Goal: Task Accomplishment & Management: Use online tool/utility

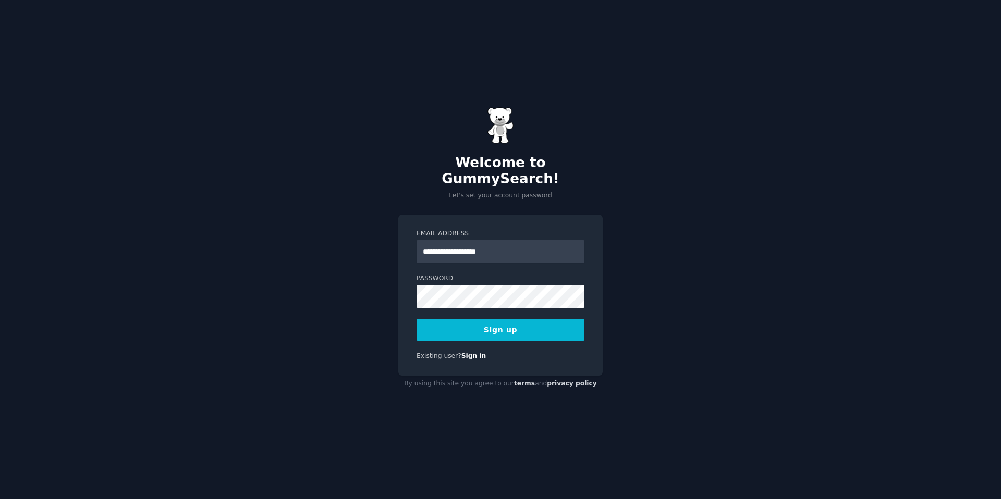
type input "**********"
click at [493, 320] on button "Sign up" at bounding box center [500, 330] width 168 height 22
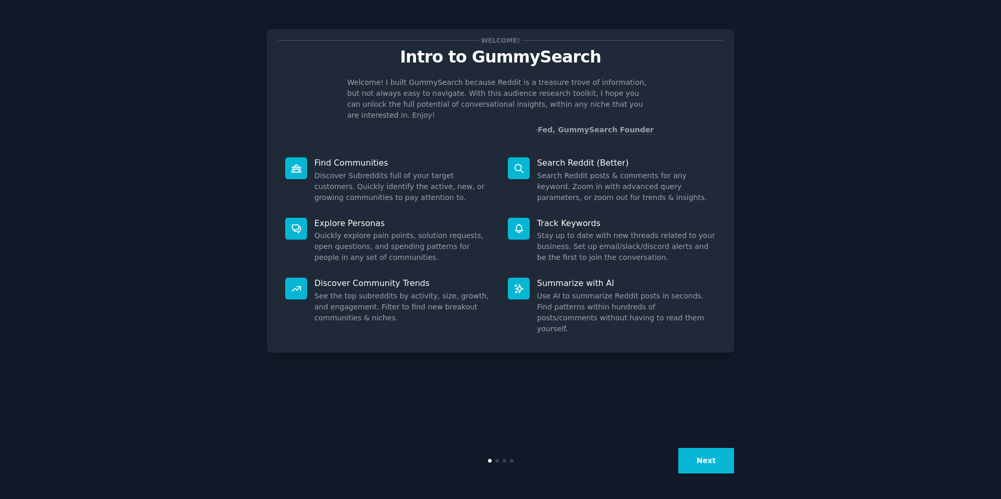
click at [707, 455] on button "Next" at bounding box center [706, 461] width 56 height 26
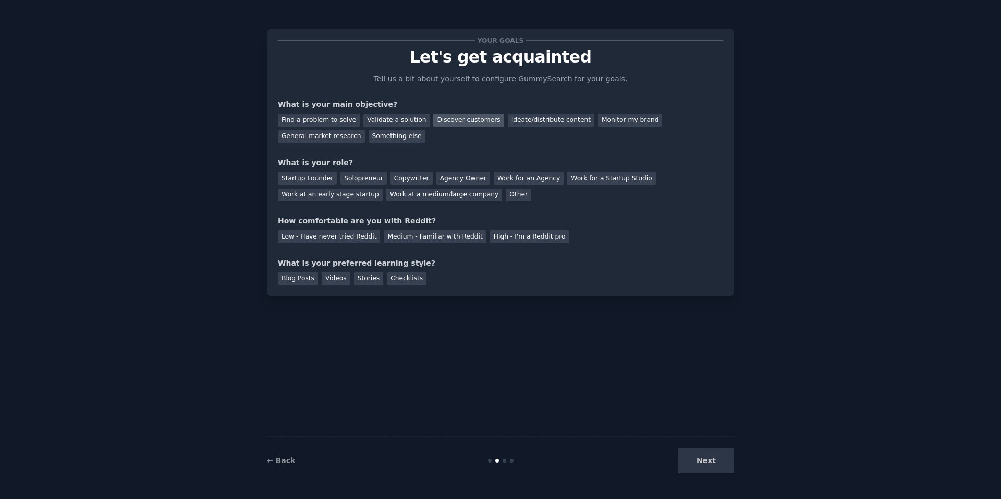
click at [464, 121] on div "Discover customers" at bounding box center [468, 120] width 70 height 13
click at [312, 180] on div "Startup Founder" at bounding box center [307, 178] width 59 height 13
click at [400, 238] on div "Medium - Familiar with Reddit" at bounding box center [435, 236] width 102 height 13
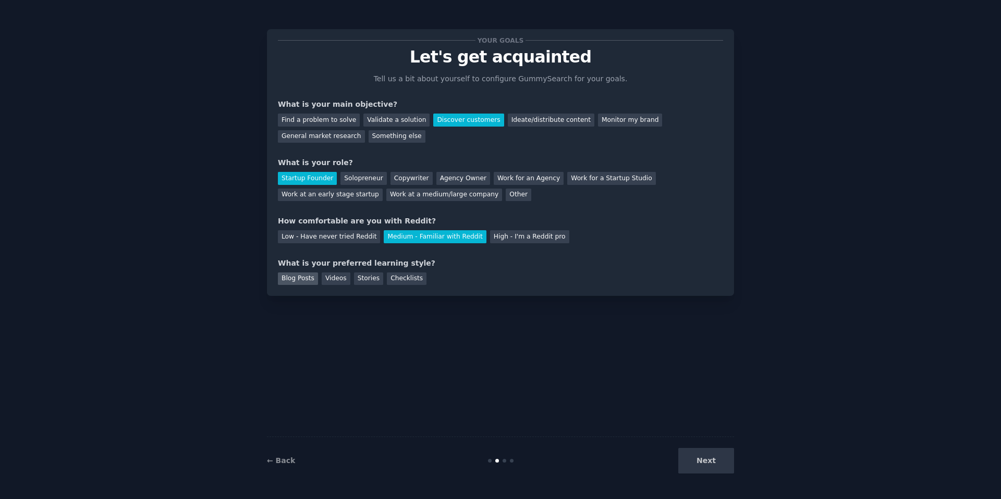
click at [304, 279] on div "Blog Posts" at bounding box center [298, 279] width 40 height 13
click at [704, 460] on button "Next" at bounding box center [706, 461] width 56 height 26
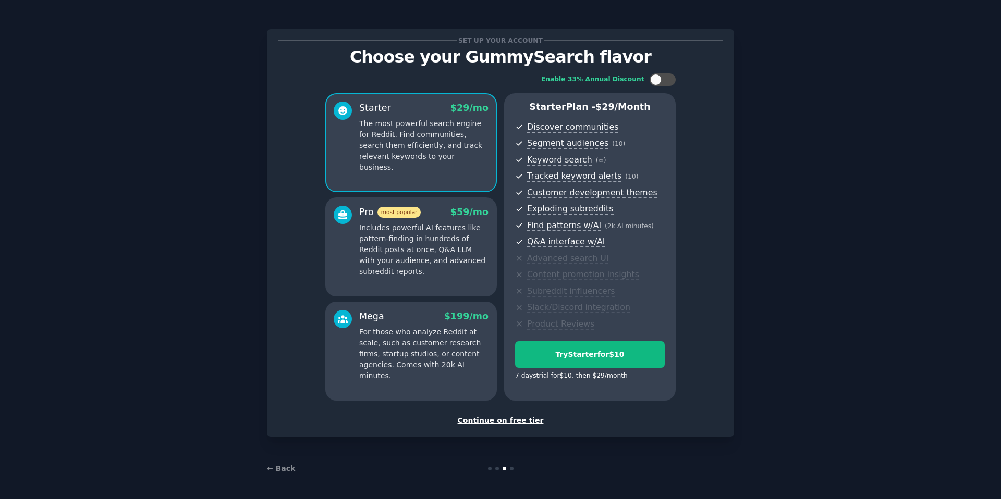
click at [504, 420] on div "Continue on free tier" at bounding box center [500, 420] width 445 height 11
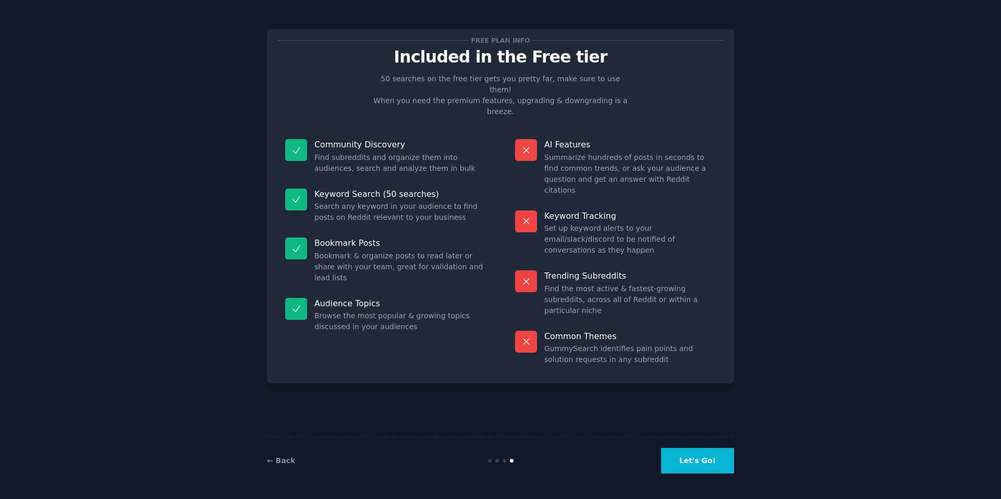
click at [704, 463] on button "Let's Go!" at bounding box center [697, 461] width 73 height 26
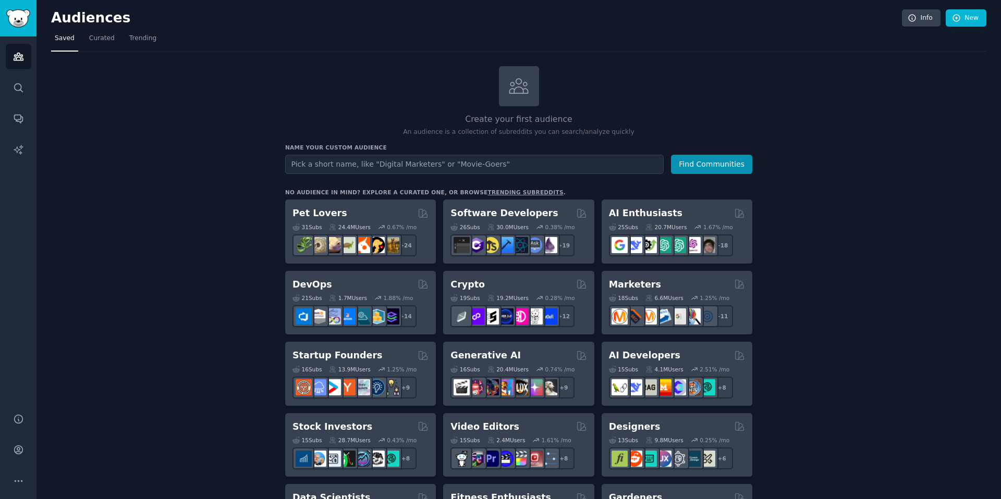
click at [397, 161] on input "text" at bounding box center [474, 164] width 378 height 19
type input "freelance"
click at [688, 163] on button "Find Communities" at bounding box center [711, 164] width 81 height 19
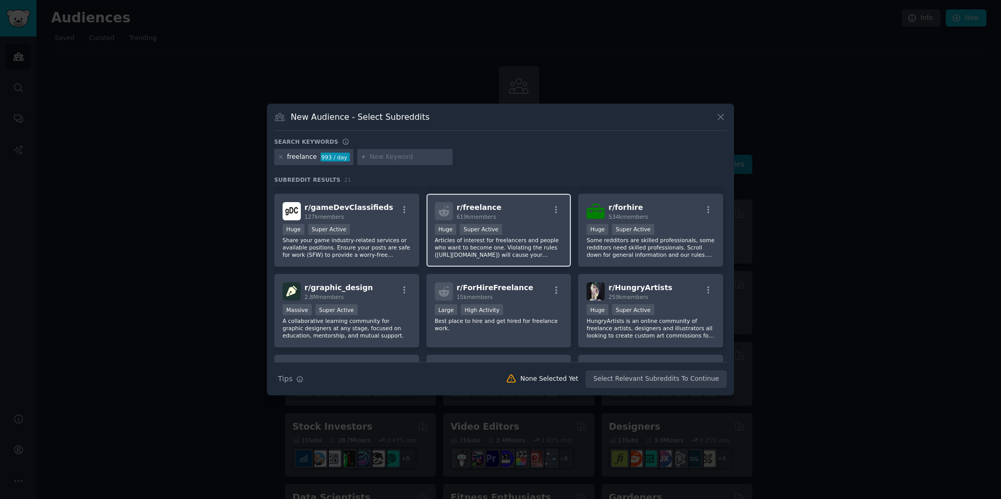
scroll to position [75, 0]
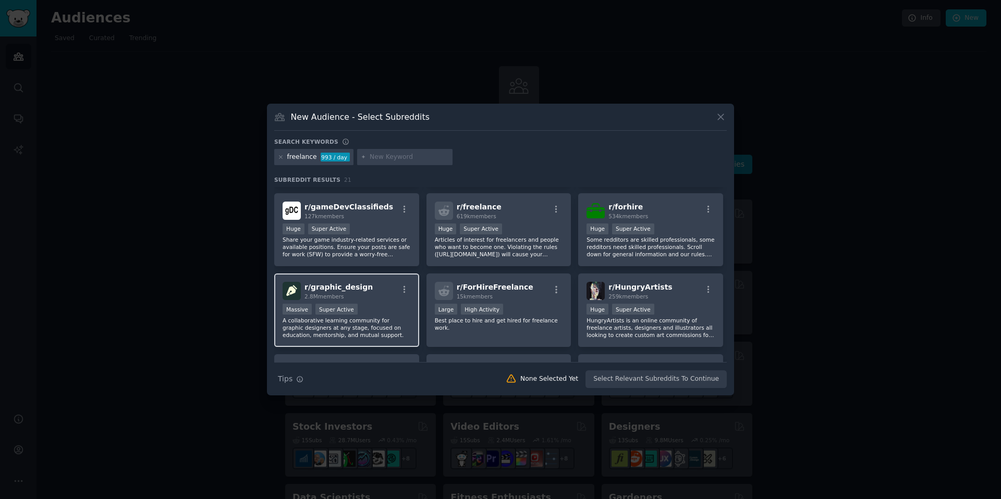
click at [380, 298] on div "r/ graphic_design 2.8M members" at bounding box center [346, 291] width 128 height 18
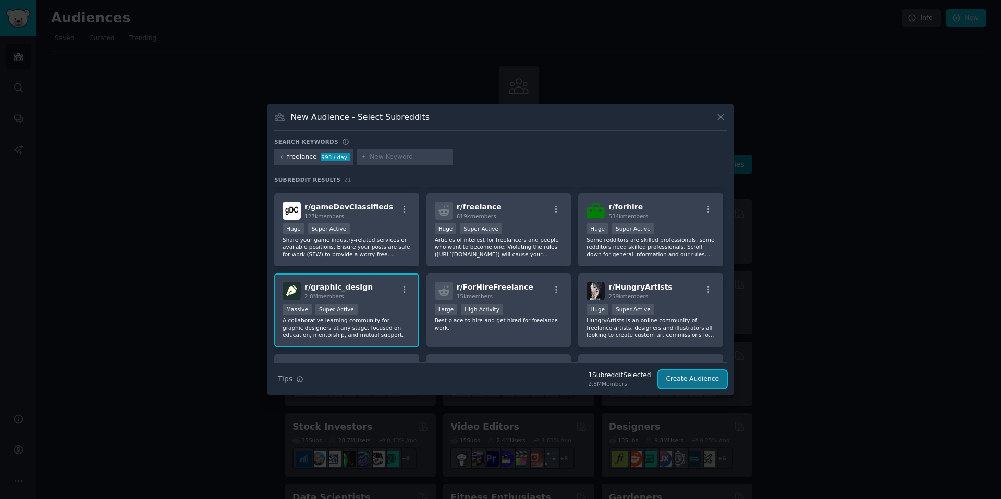
click at [702, 380] on button "Create Audience" at bounding box center [692, 380] width 69 height 18
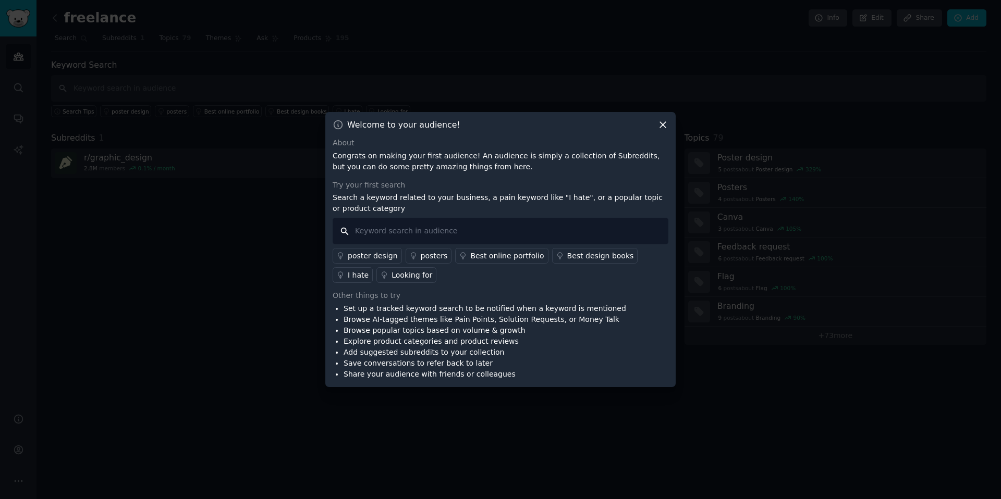
click at [470, 230] on input "text" at bounding box center [500, 231] width 336 height 27
paste input "plagiat"
click at [424, 231] on input "plagiat" at bounding box center [500, 231] width 336 height 27
type input "plagiat"
click at [496, 288] on div "About Congrats on making your first audience! An audience is simply a collectio…" at bounding box center [500, 259] width 336 height 242
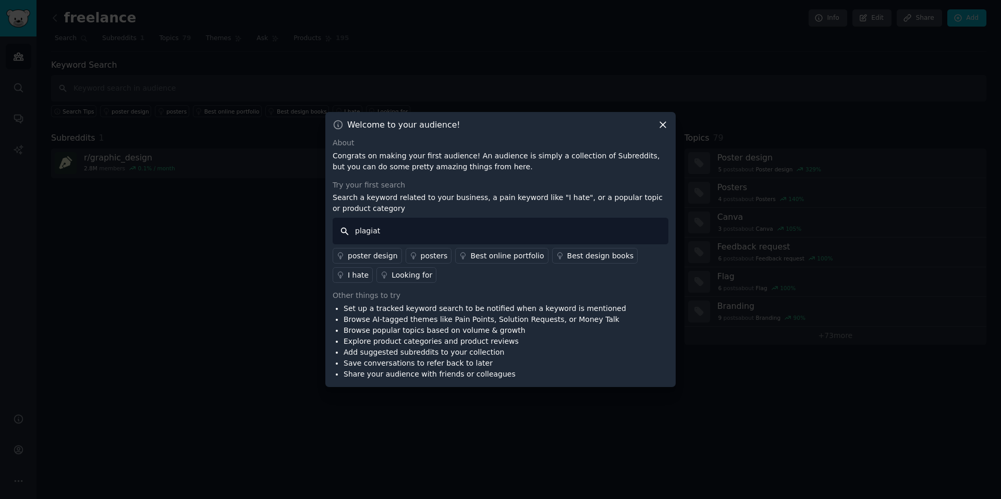
click at [430, 235] on input "plagiat" at bounding box center [500, 231] width 336 height 27
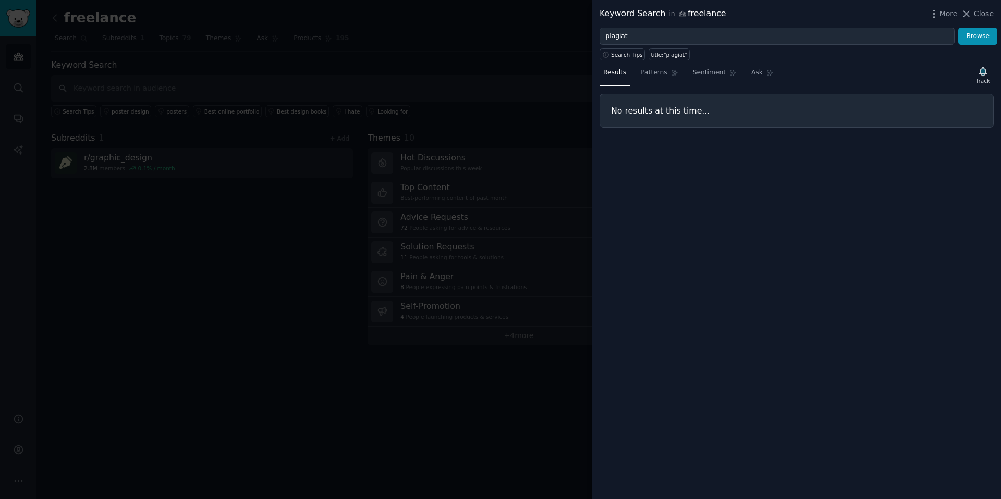
click at [971, 15] on icon at bounding box center [965, 13] width 11 height 11
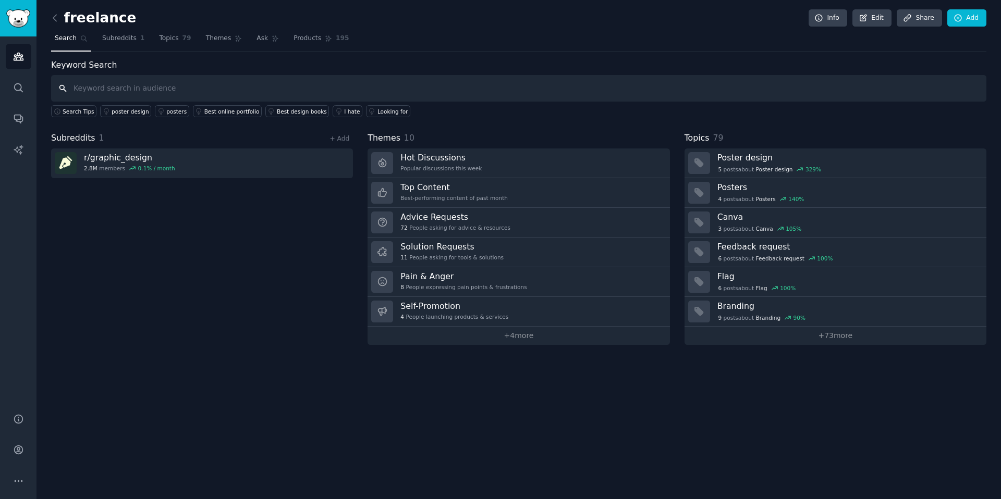
click at [178, 87] on input "text" at bounding box center [518, 88] width 935 height 27
paste input "copie design"
type input "copie design"
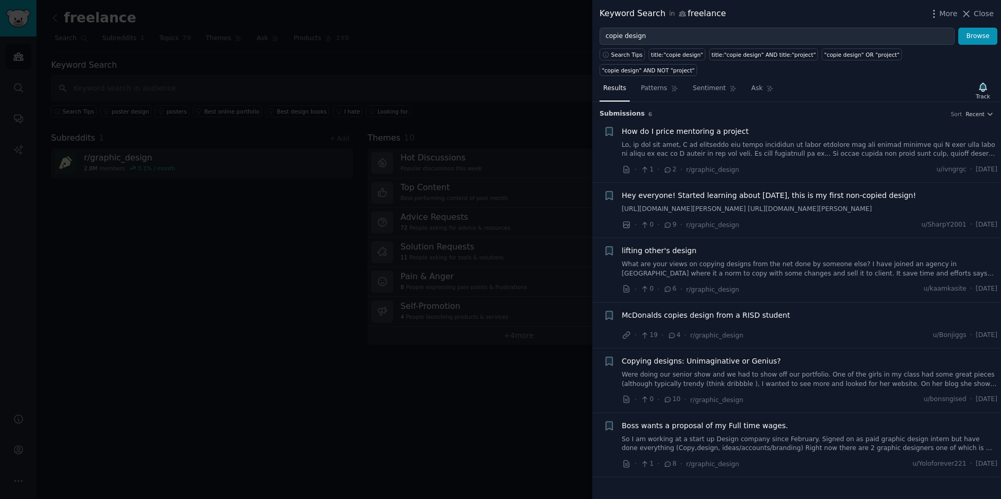
click at [281, 61] on div at bounding box center [500, 249] width 1001 height 499
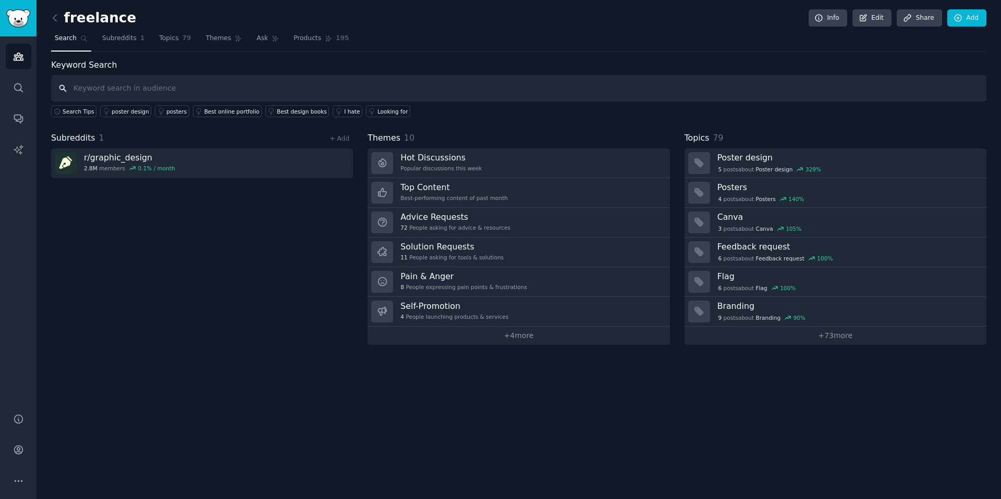
click at [213, 80] on input "text" at bounding box center [518, 88] width 935 height 27
type input "stolen design"
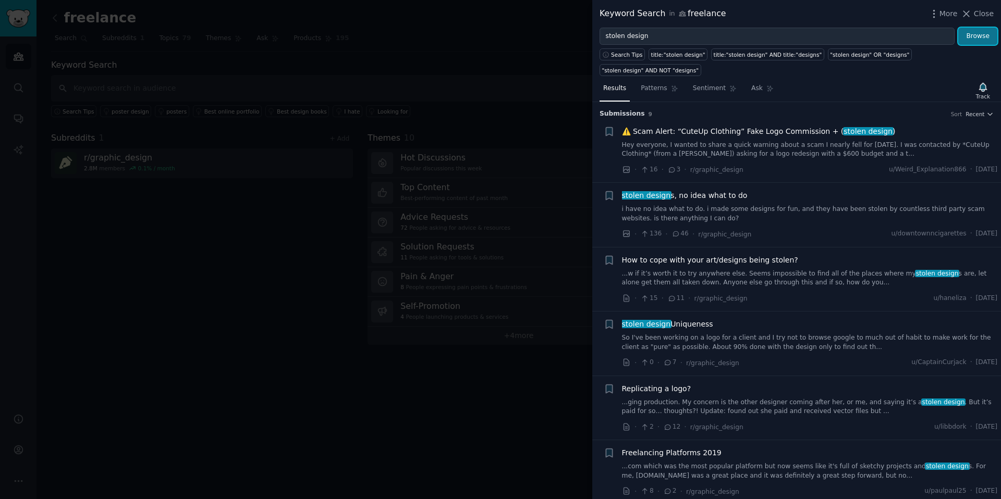
click at [975, 34] on button "Browse" at bounding box center [977, 37] width 39 height 18
click at [663, 91] on span "Patterns" at bounding box center [653, 88] width 26 height 9
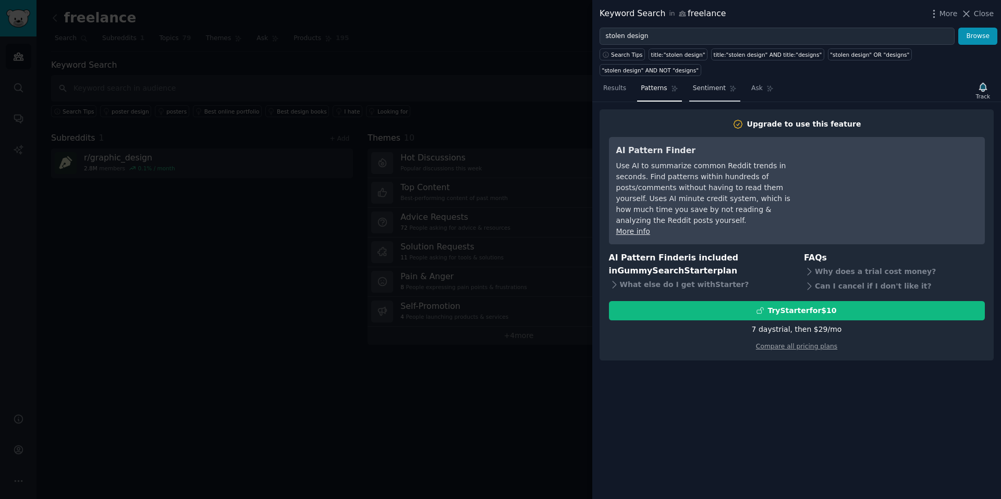
click at [704, 89] on span "Sentiment" at bounding box center [709, 88] width 33 height 9
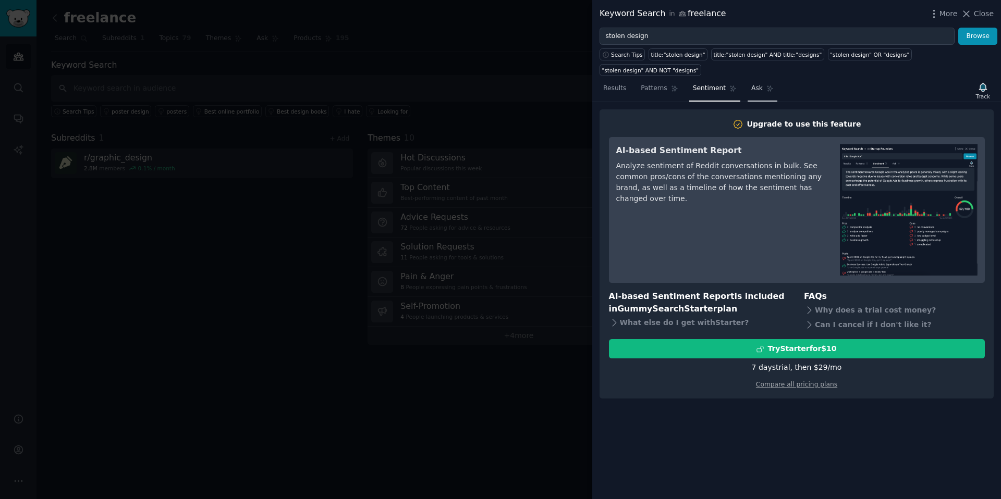
click at [752, 92] on span "Ask" at bounding box center [756, 88] width 11 height 9
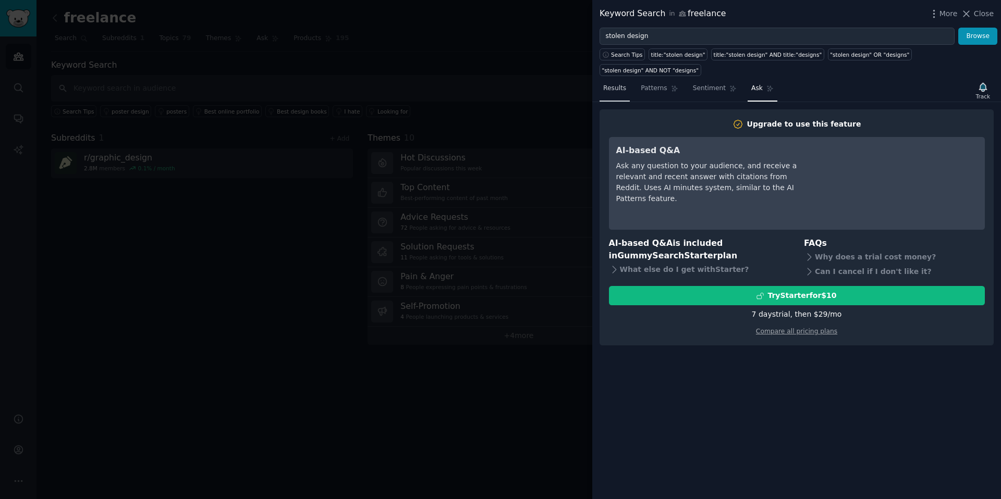
click at [617, 91] on span "Results" at bounding box center [614, 88] width 23 height 9
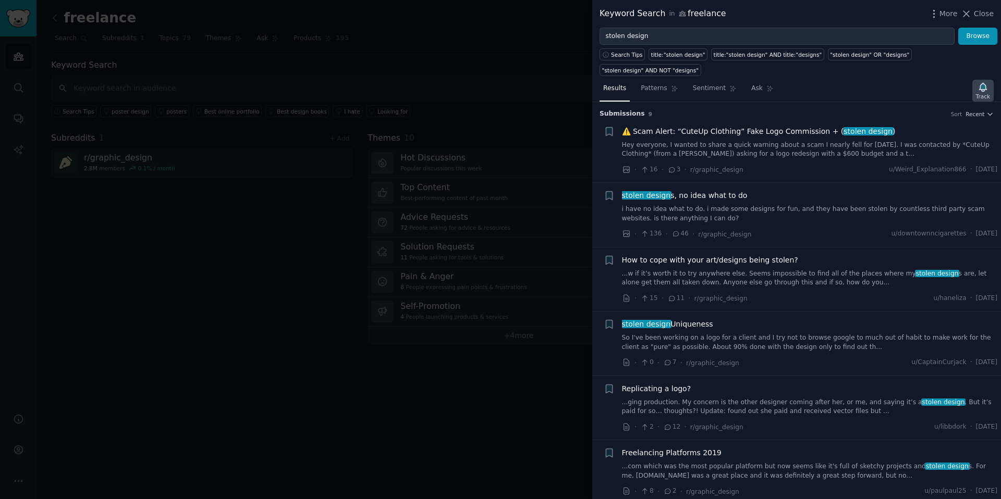
click at [983, 90] on icon "button" at bounding box center [982, 87] width 7 height 8
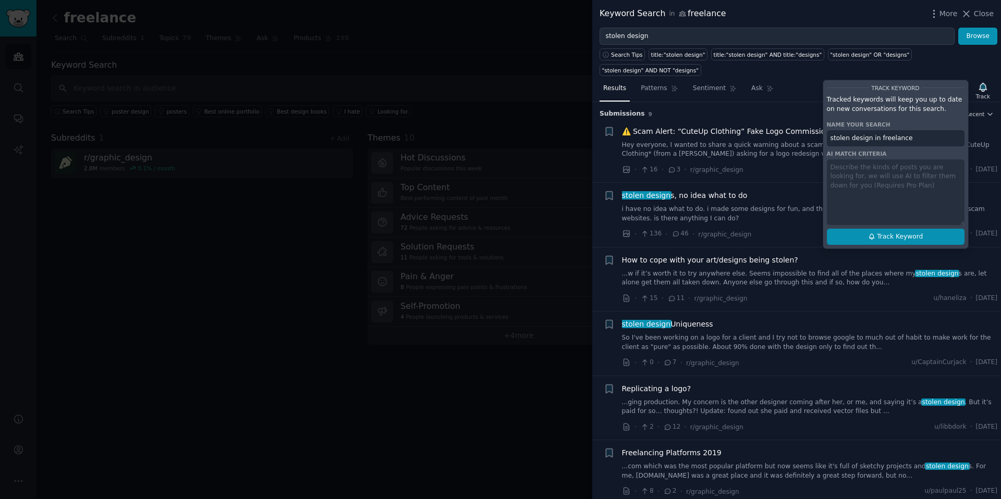
click at [908, 237] on span "Track Keyword" at bounding box center [900, 236] width 46 height 9
type input "stolen design in freelance"
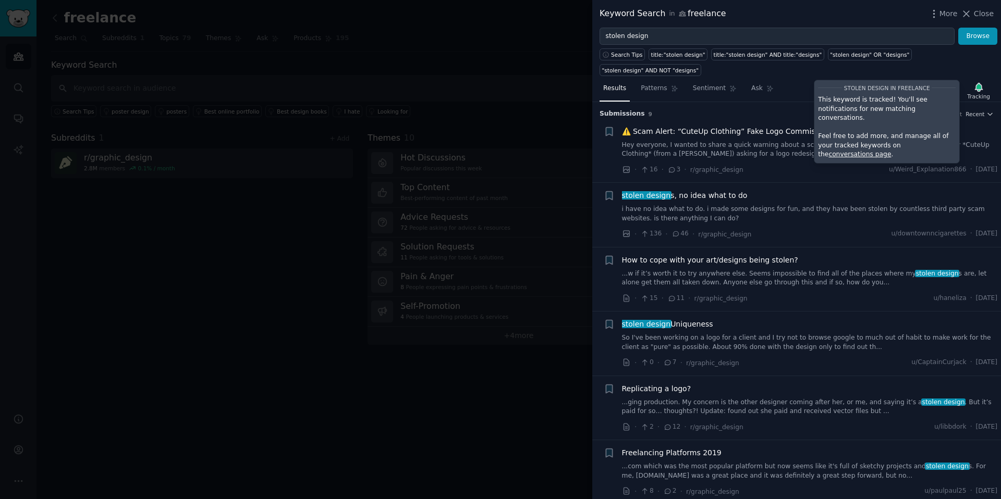
click at [782, 68] on div "Search Tips title:"stolen design" title:"stolen design" AND title:"designs" "st…" at bounding box center [796, 60] width 409 height 31
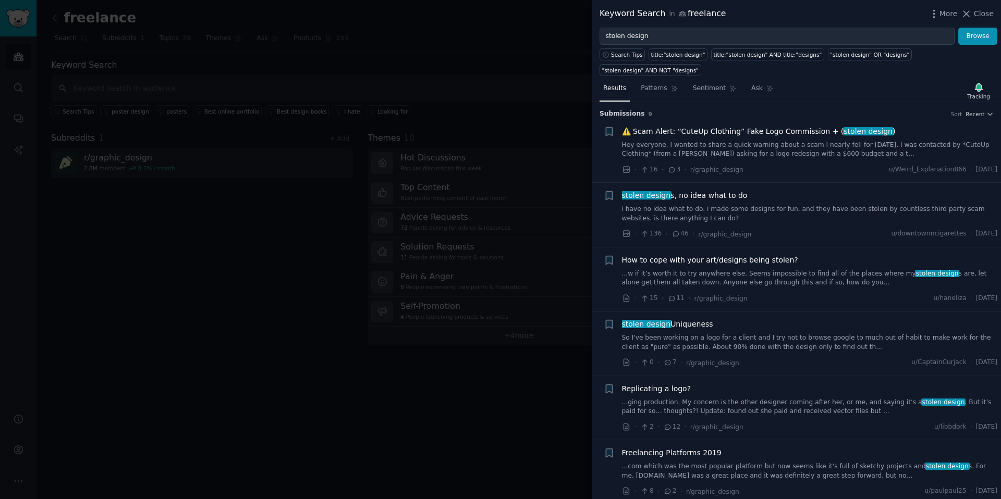
click at [979, 12] on span "Close" at bounding box center [984, 13] width 20 height 11
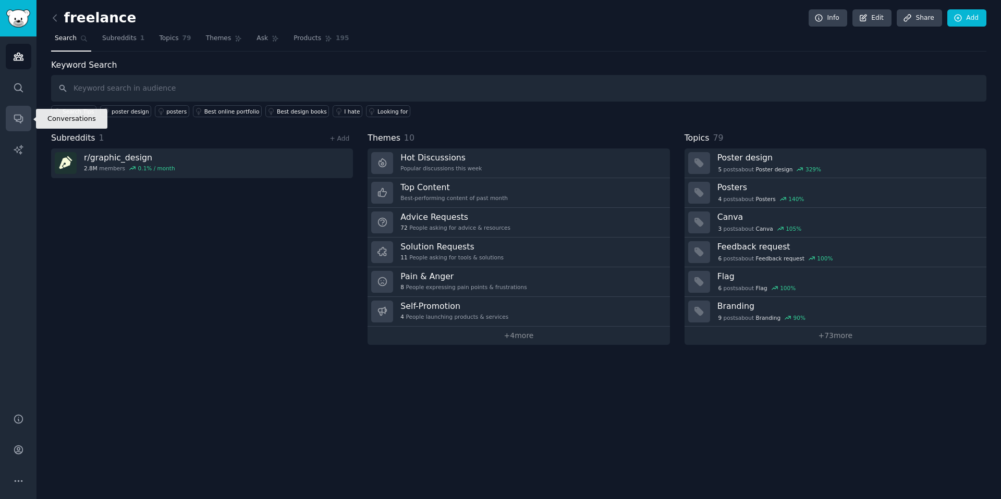
click at [19, 115] on icon "Sidebar" at bounding box center [18, 119] width 8 height 8
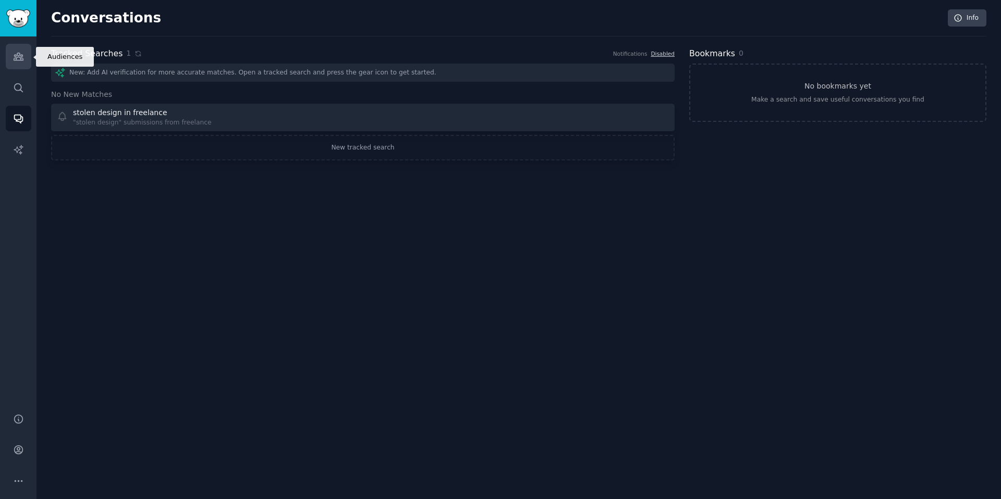
click at [16, 54] on icon "Sidebar" at bounding box center [18, 56] width 9 height 7
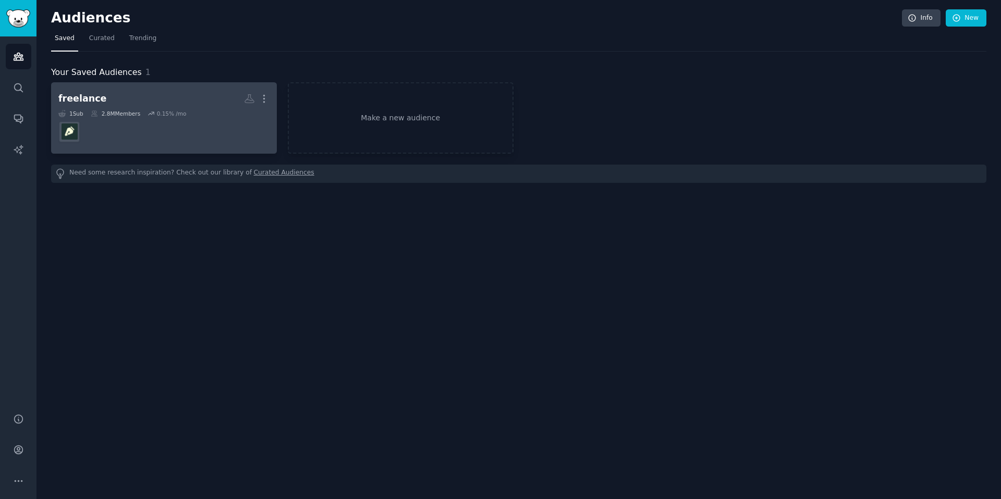
click at [194, 125] on dd at bounding box center [163, 131] width 211 height 29
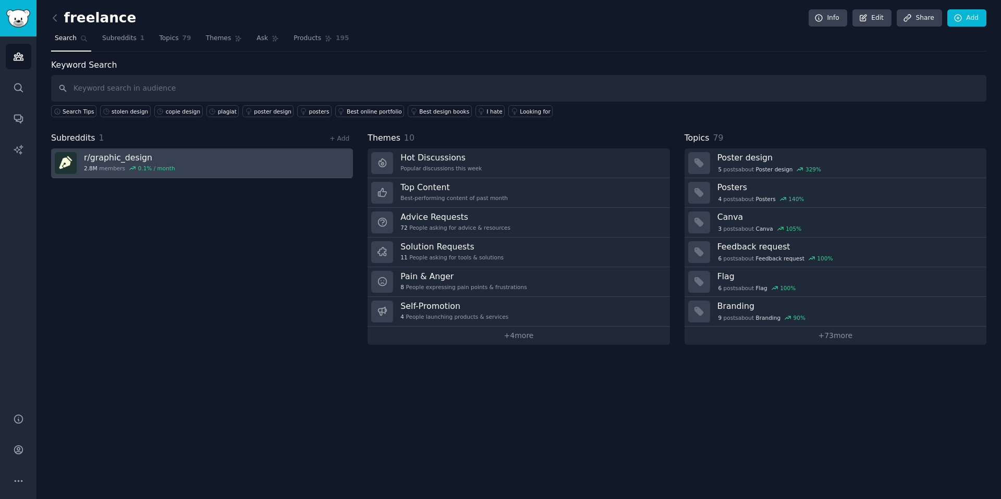
click at [228, 164] on link "r/ graphic_design 2.8M members 0.1 % / month" at bounding box center [202, 164] width 302 height 30
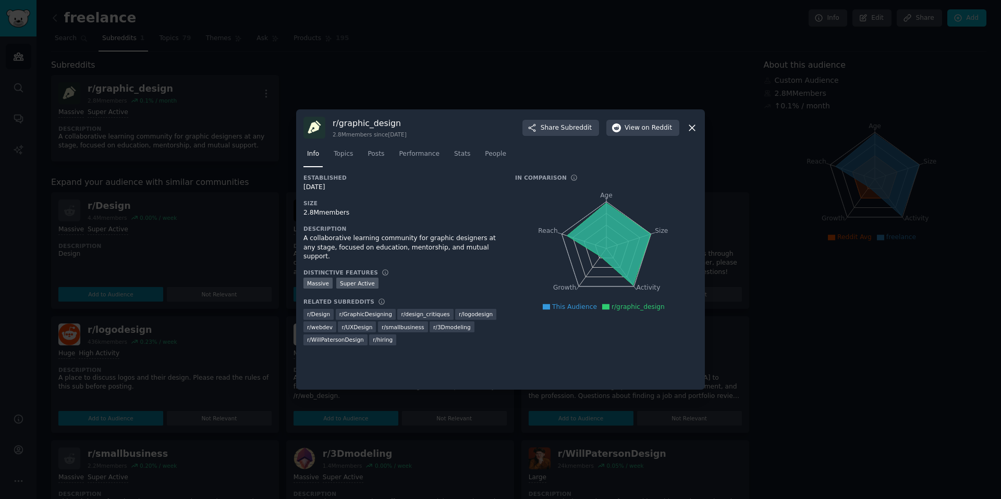
click at [689, 127] on icon at bounding box center [691, 127] width 11 height 11
